Goal: Transaction & Acquisition: Obtain resource

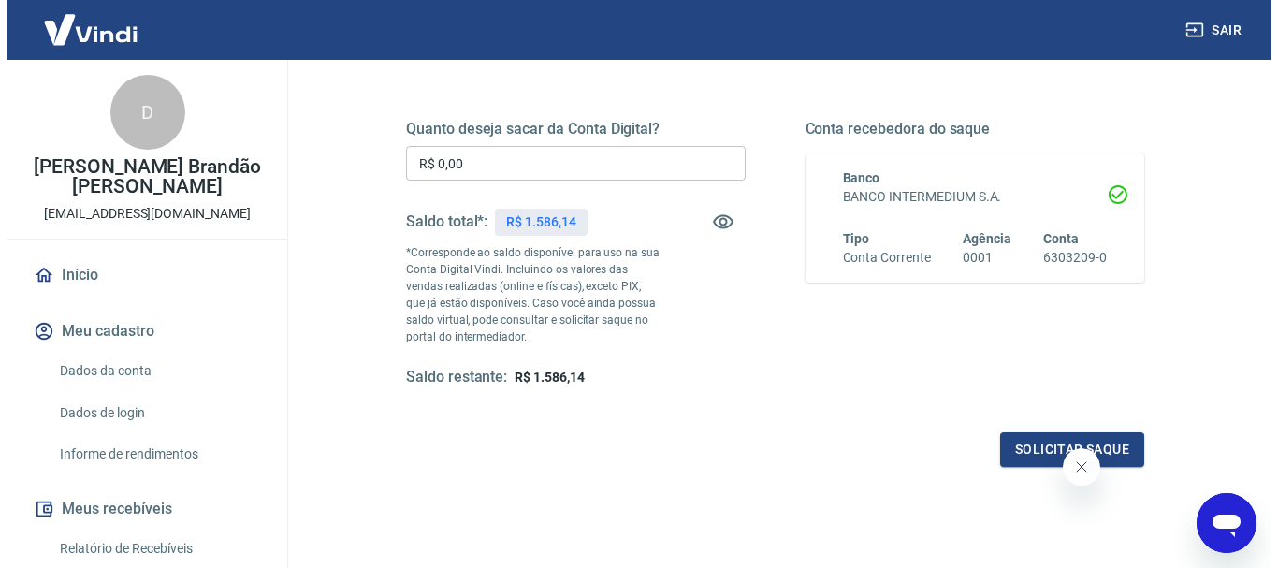
scroll to position [187, 0]
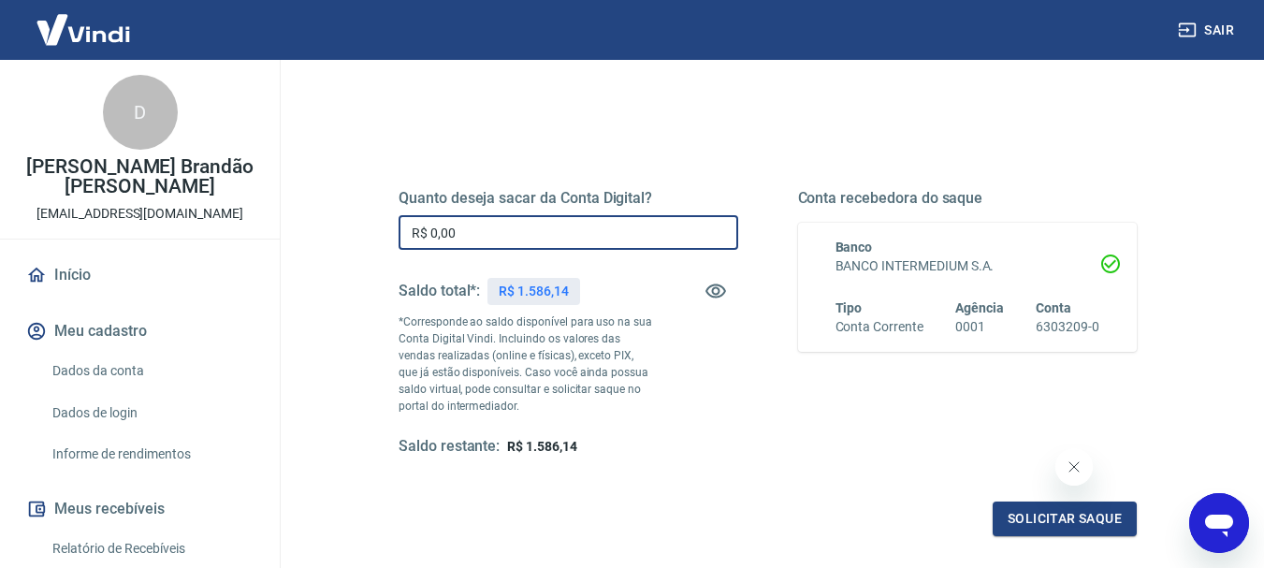
click at [519, 232] on input "R$ 0,00" at bounding box center [569, 232] width 340 height 35
type input "R$ 1.586,14"
click at [1030, 511] on button "Solicitar saque" at bounding box center [1065, 518] width 144 height 35
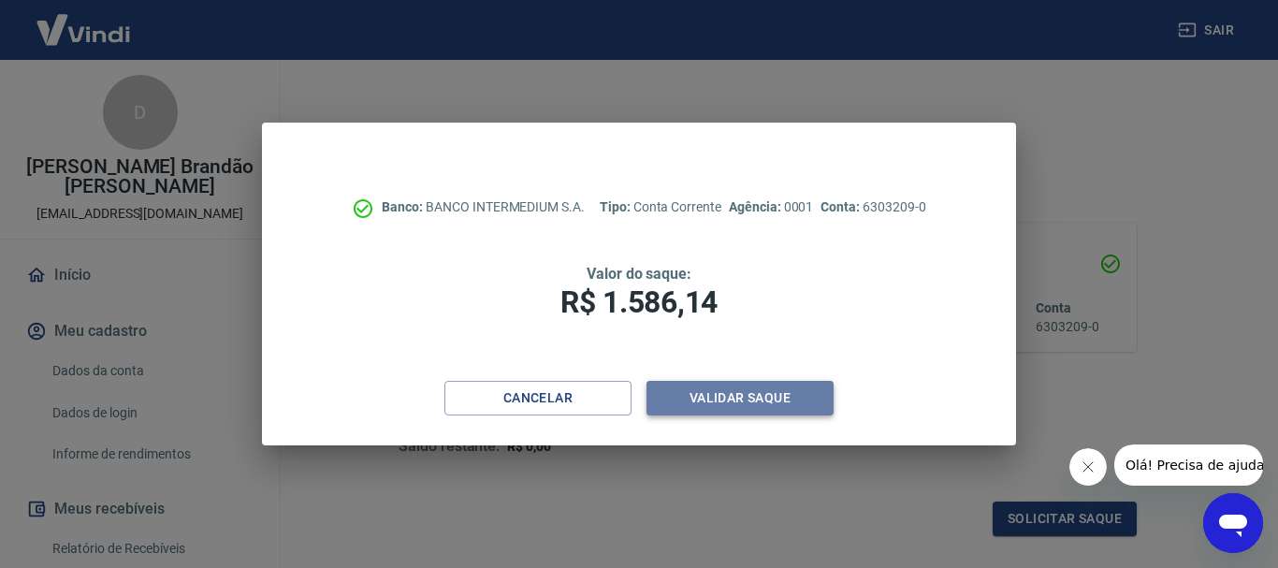
click at [751, 396] on button "Validar saque" at bounding box center [739, 398] width 187 height 35
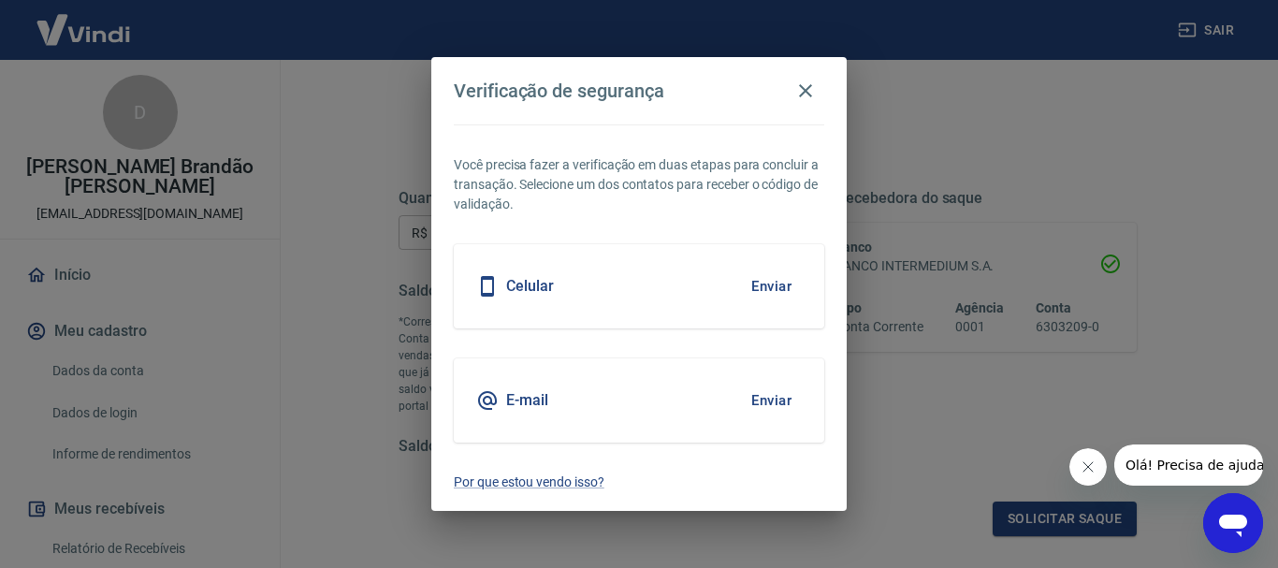
click at [759, 288] on button "Enviar" at bounding box center [771, 286] width 61 height 39
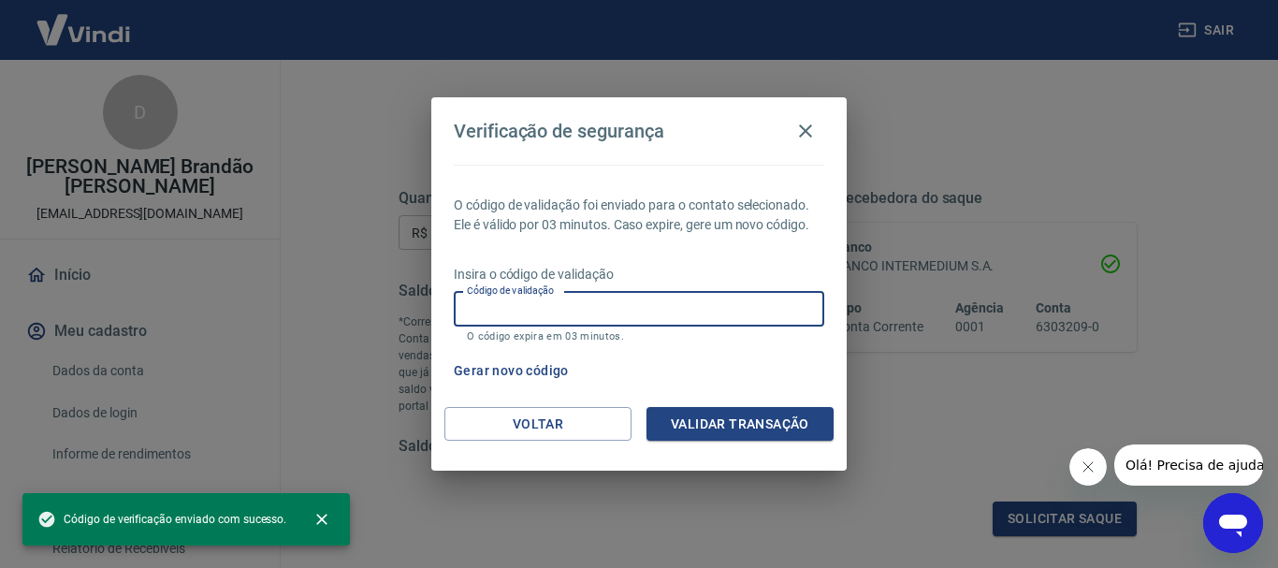
click at [713, 323] on input "Código de validação" at bounding box center [639, 309] width 370 height 35
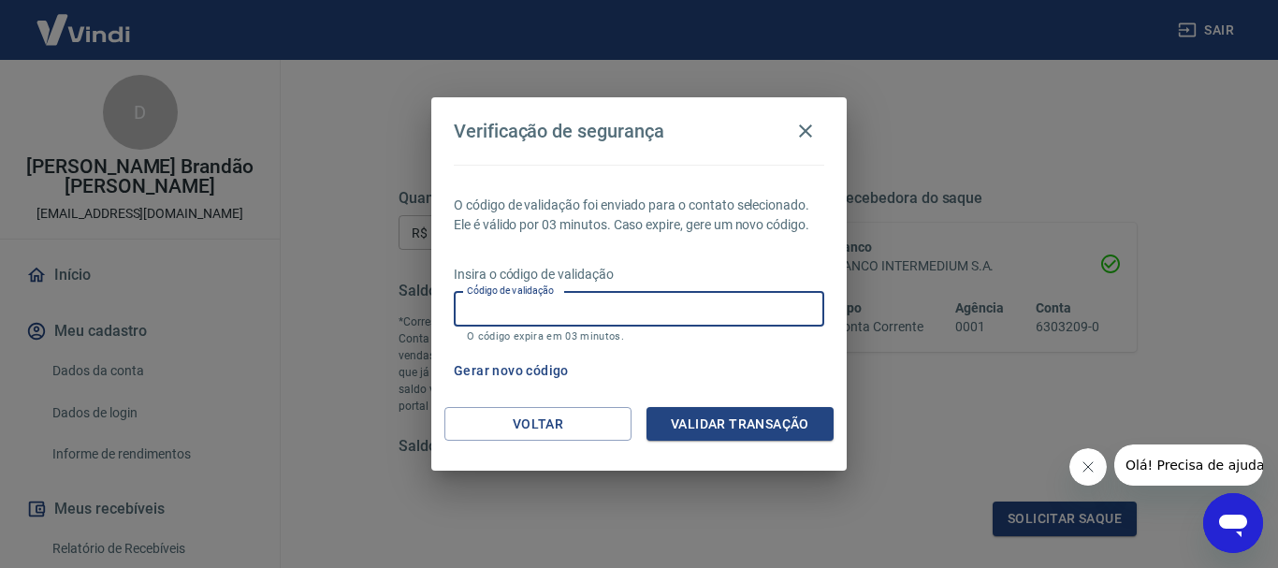
click at [505, 313] on input "Código de validação" at bounding box center [639, 309] width 370 height 35
type input "383226"
click at [714, 417] on button "Validar transação" at bounding box center [739, 424] width 187 height 35
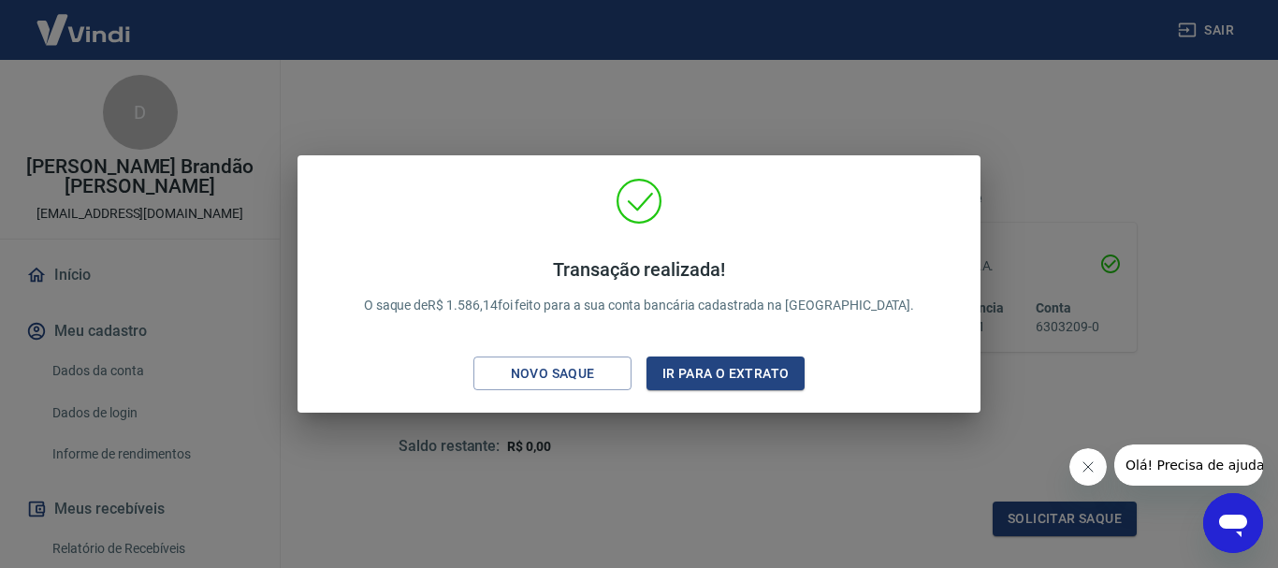
click at [1065, 136] on div "Transação realizada! O saque de R$ 1.586,14 foi feito para a sua conta bancária…" at bounding box center [639, 284] width 1278 height 568
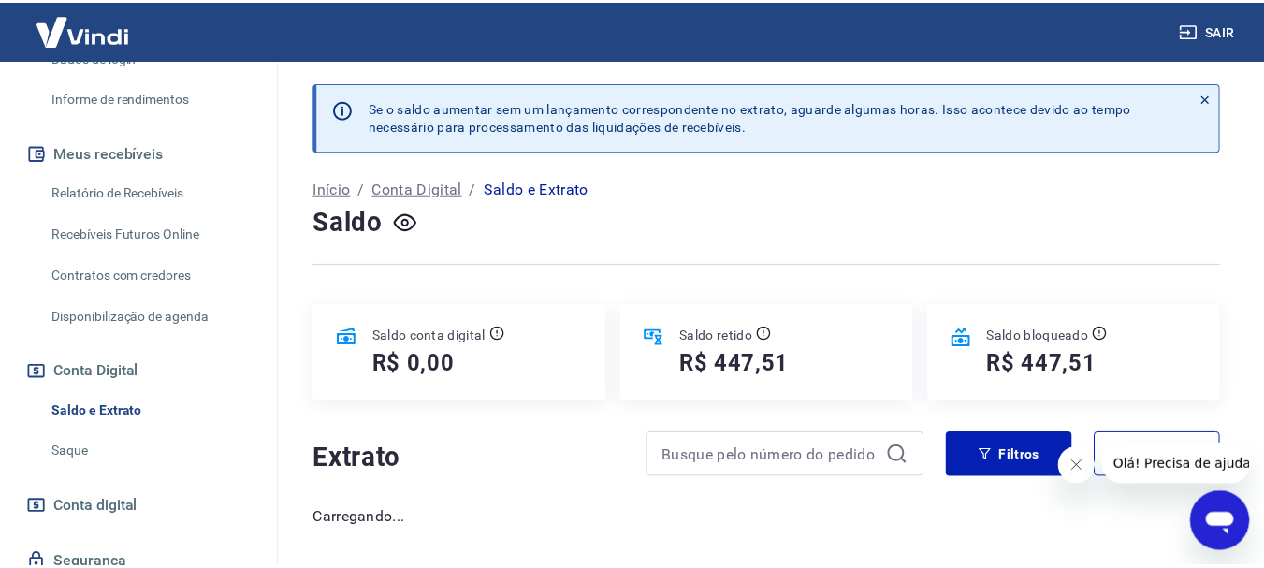
scroll to position [374, 0]
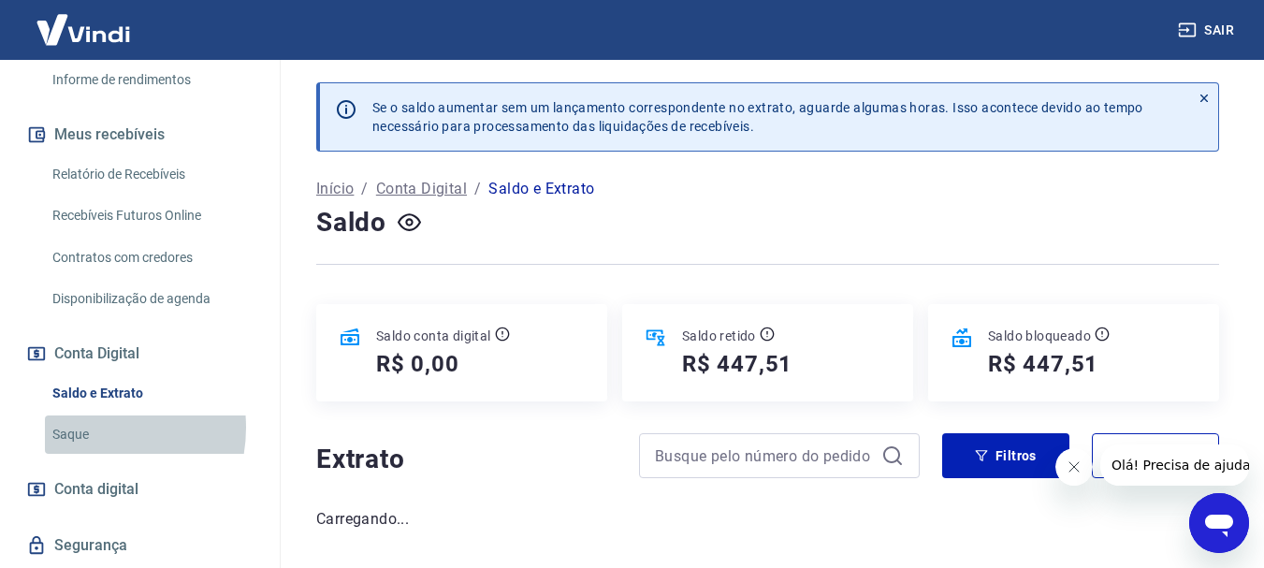
click at [87, 428] on link "Saque" at bounding box center [151, 434] width 212 height 38
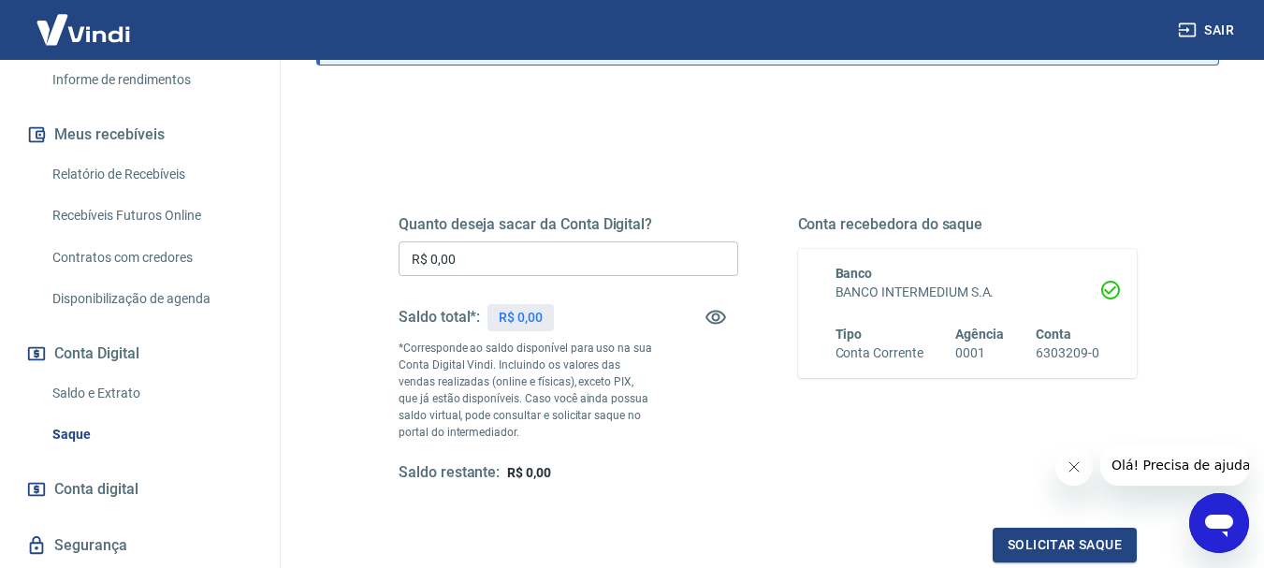
scroll to position [187, 0]
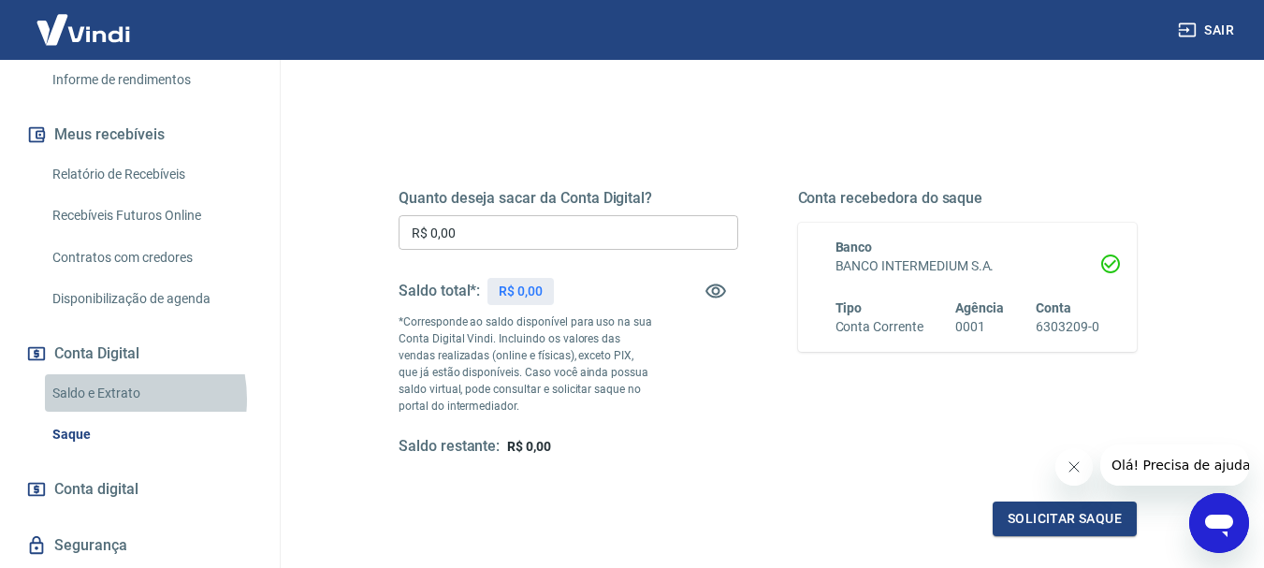
click at [104, 399] on link "Saldo e Extrato" at bounding box center [151, 393] width 212 height 38
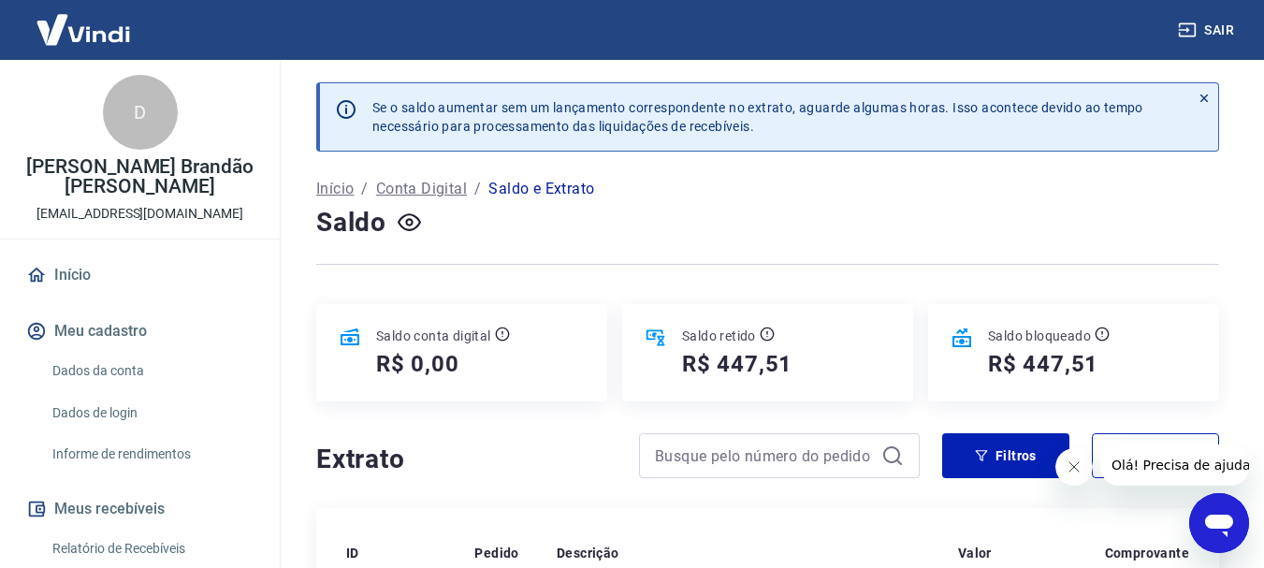
click at [94, 276] on link "Início" at bounding box center [139, 274] width 235 height 41
